Goal: Information Seeking & Learning: Learn about a topic

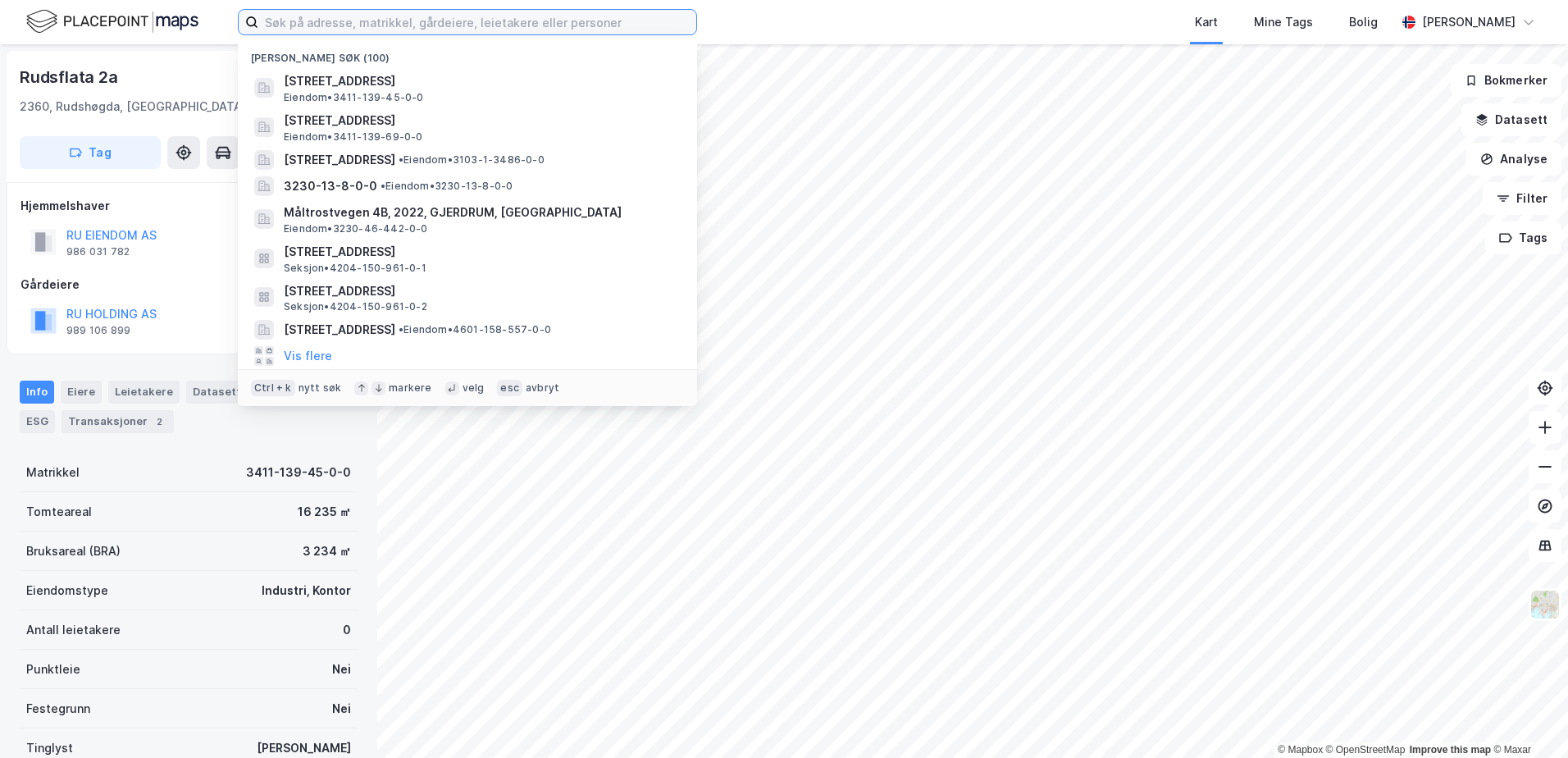
click at [627, 24] on input at bounding box center [477, 22] width 437 height 25
click at [433, 21] on input at bounding box center [477, 22] width 437 height 25
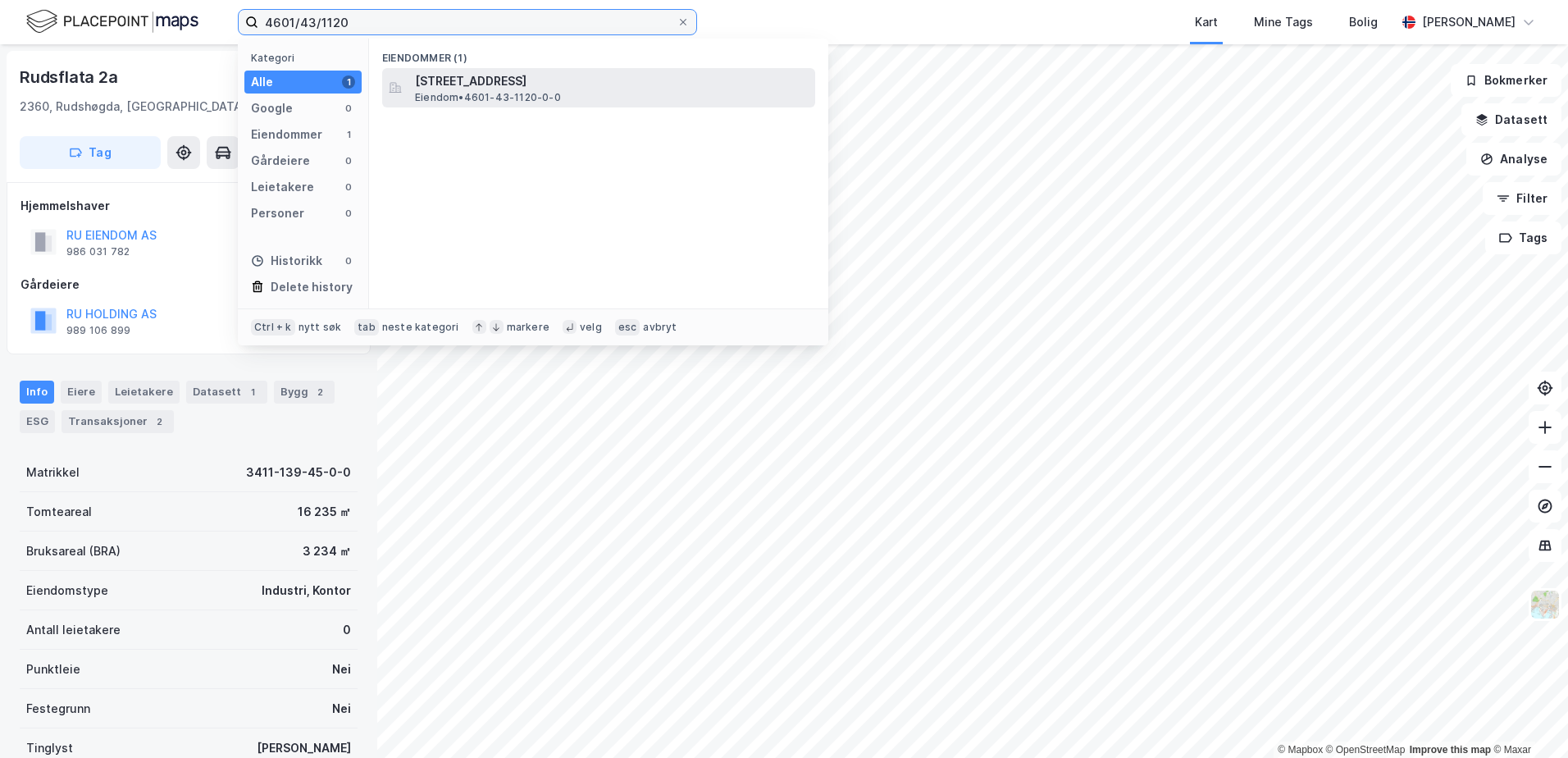
type input "4601/43/1120"
click at [494, 87] on span "[STREET_ADDRESS]" at bounding box center [611, 82] width 394 height 20
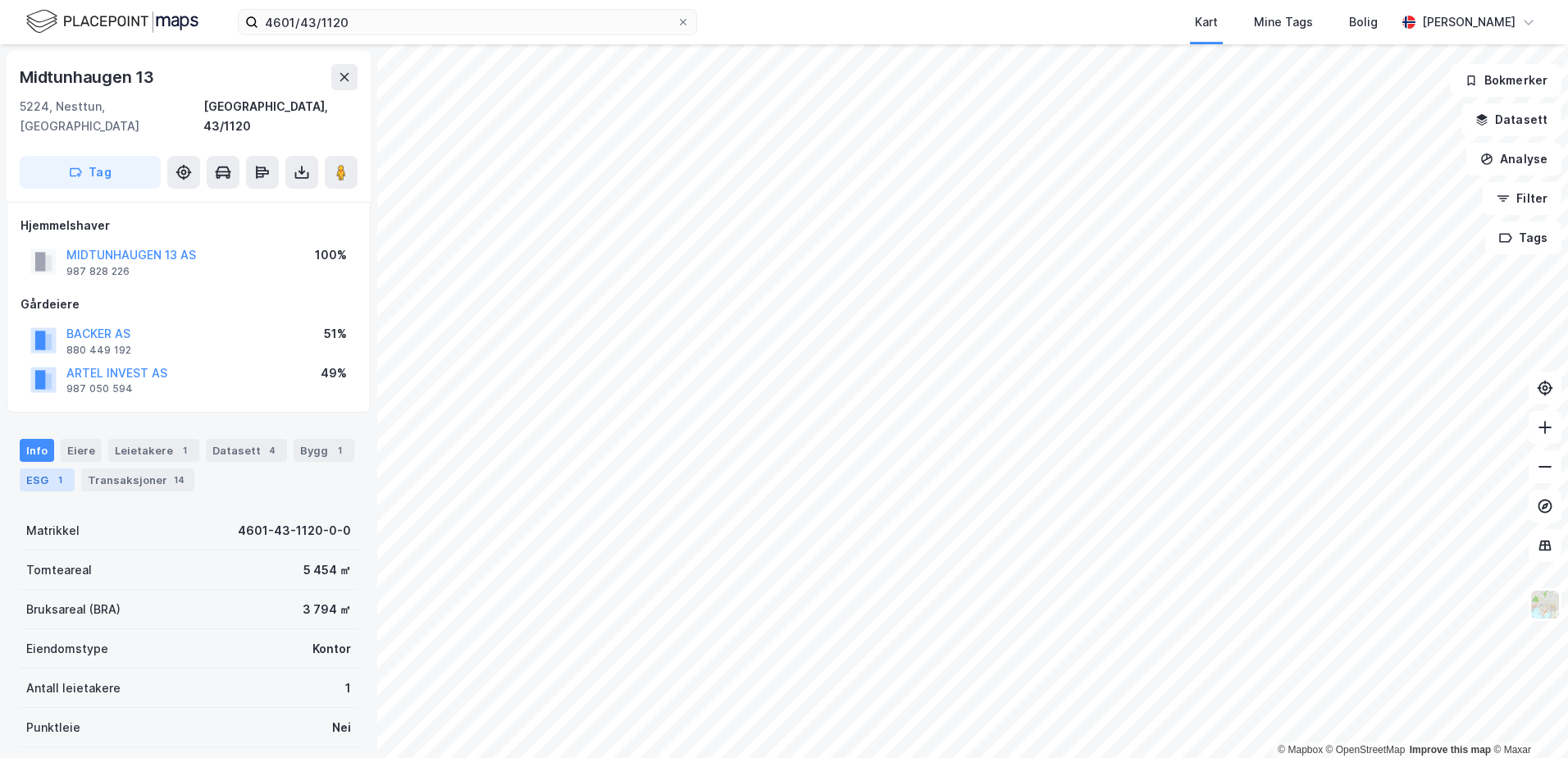
click at [49, 469] on div "ESG 1" at bounding box center [47, 479] width 55 height 23
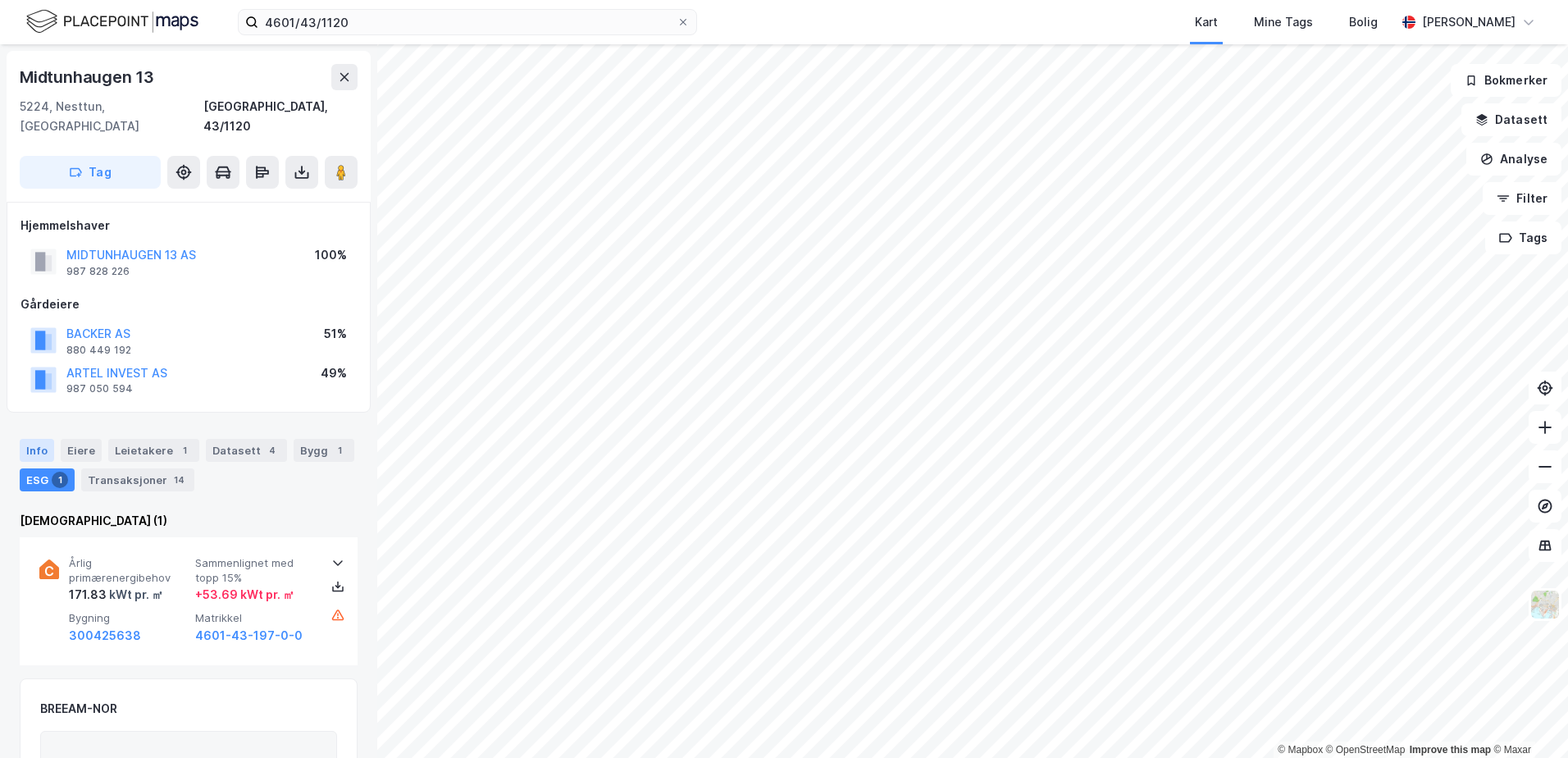
click at [35, 439] on div "Info" at bounding box center [37, 450] width 35 height 23
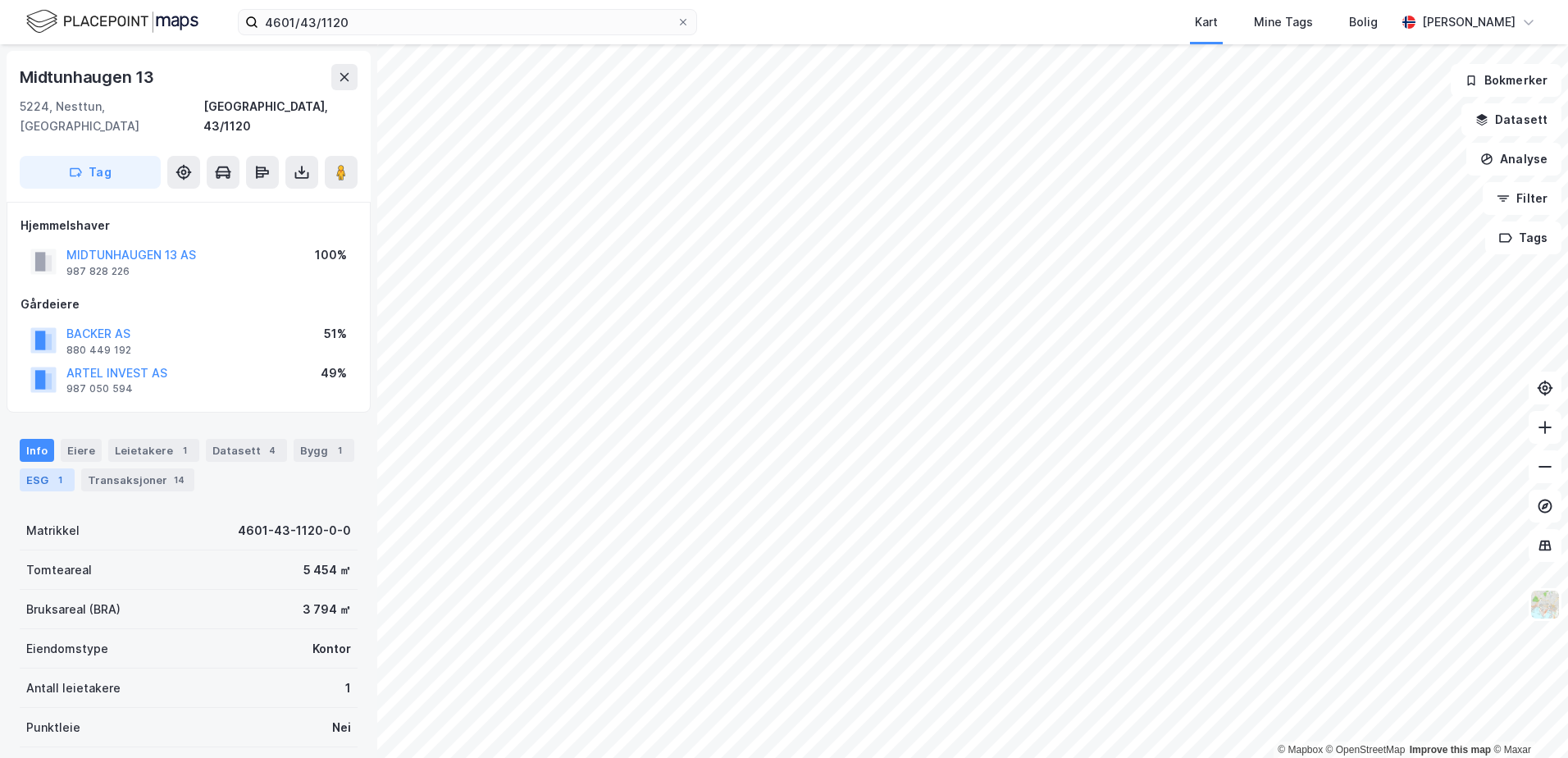
click at [34, 469] on div "ESG 1" at bounding box center [47, 479] width 55 height 23
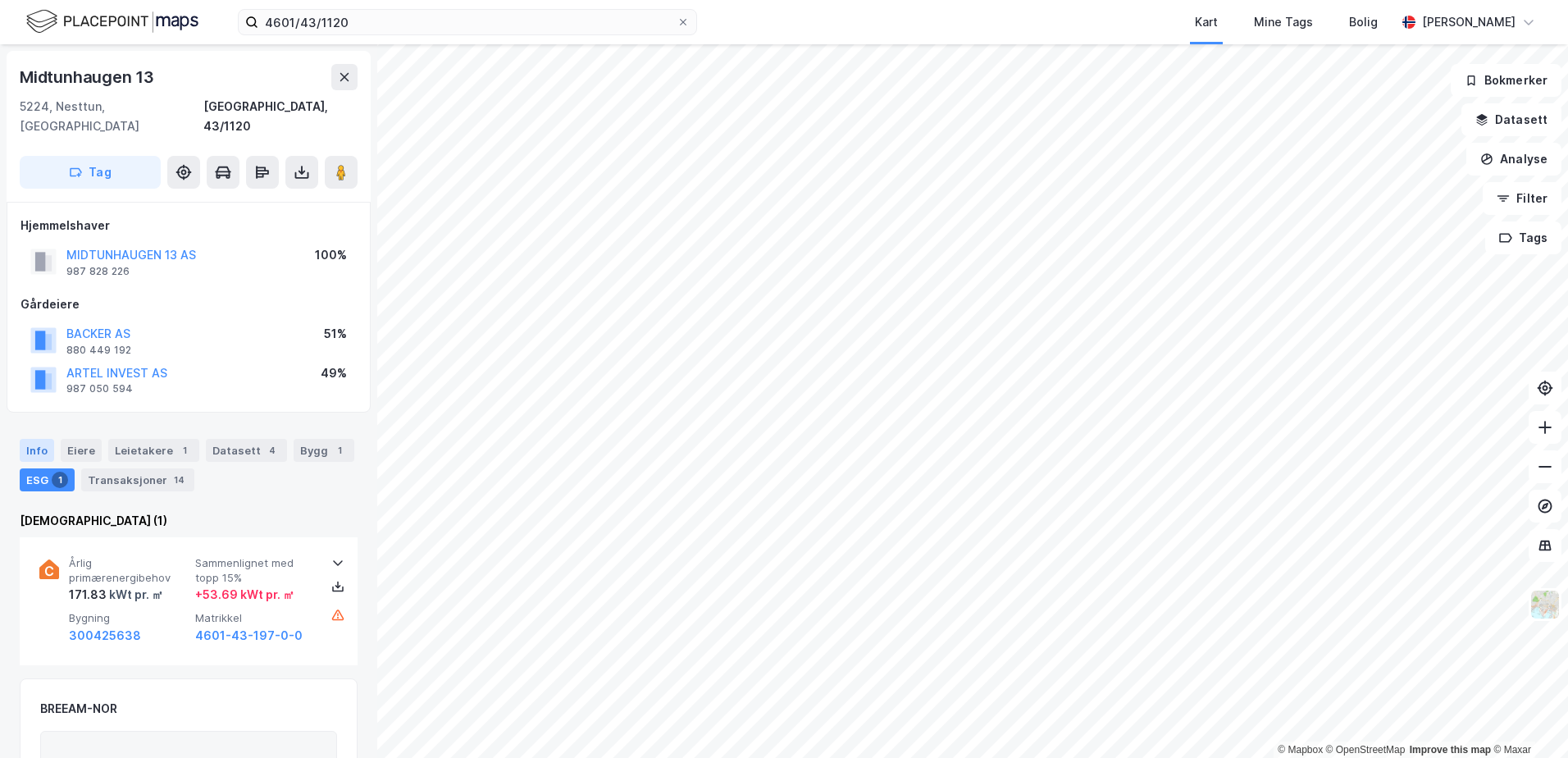
click at [33, 439] on div "Info" at bounding box center [37, 450] width 35 height 23
